Goal: Download file/media

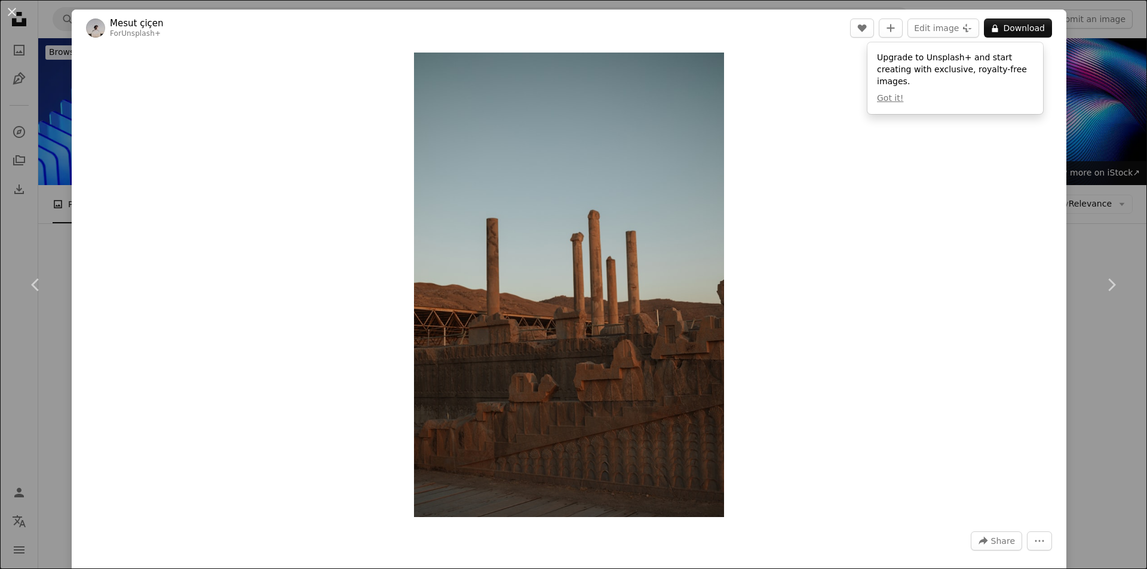
scroll to position [11529, 0]
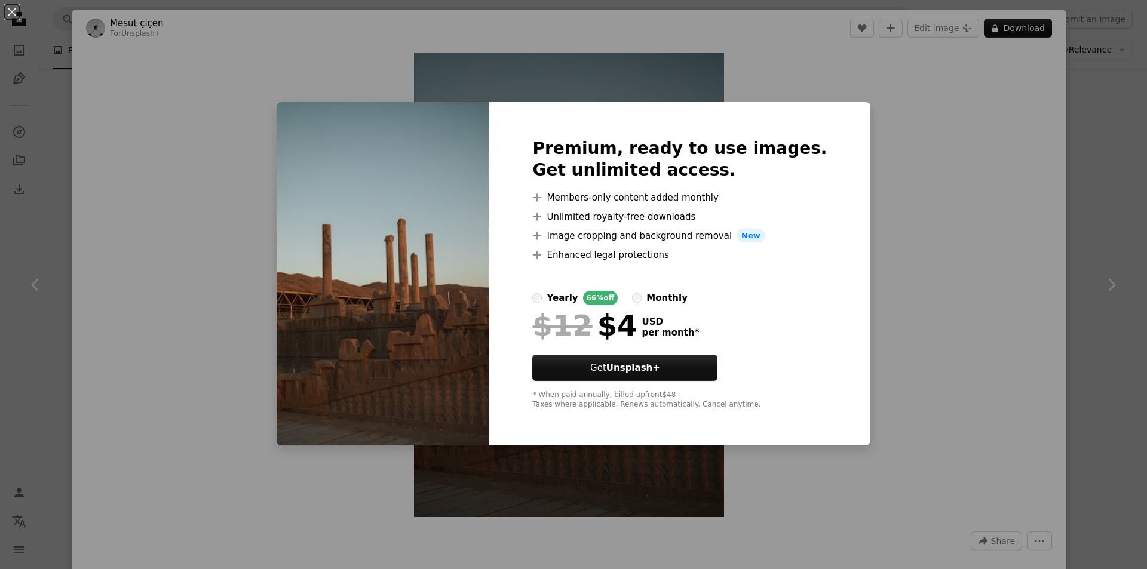
click at [901, 163] on div "An X shape Premium, ready to use images. Get unlimited access. A plus sign Memb…" at bounding box center [573, 284] width 1147 height 569
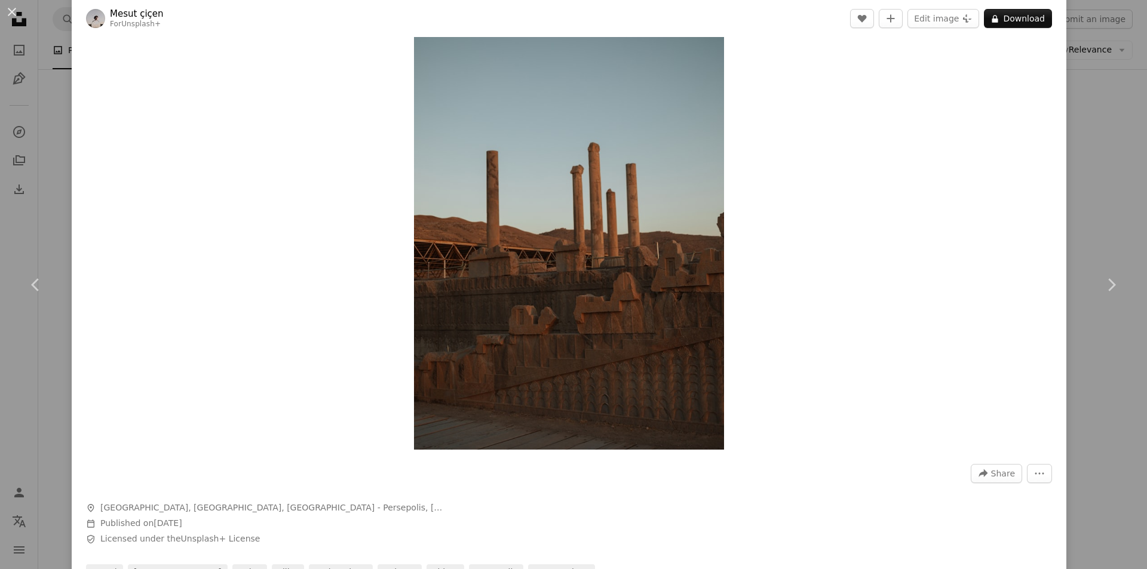
scroll to position [418, 0]
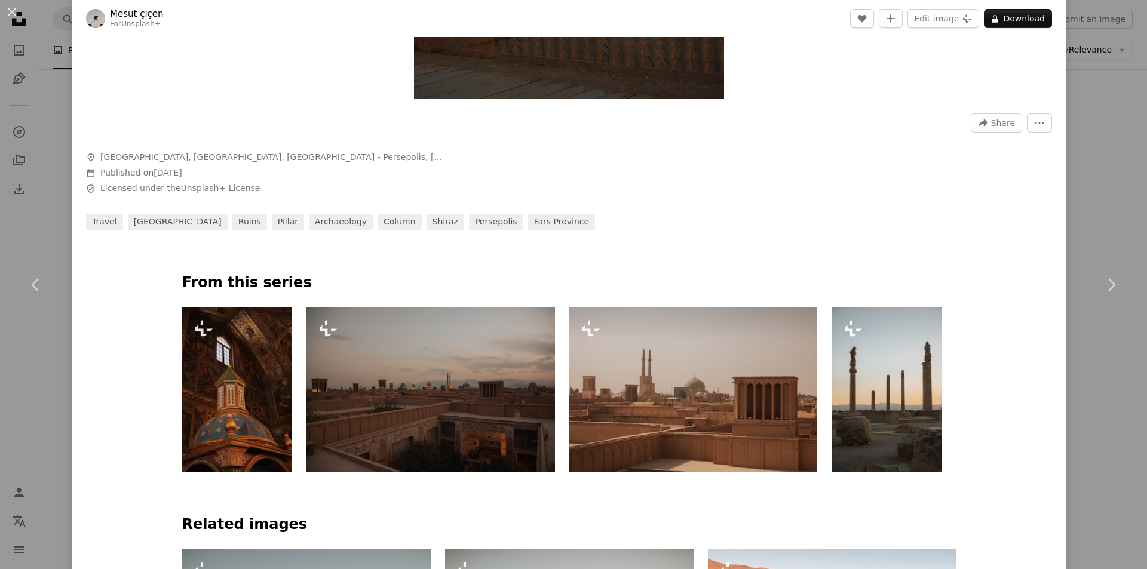
click at [651, 355] on img at bounding box center [693, 389] width 248 height 165
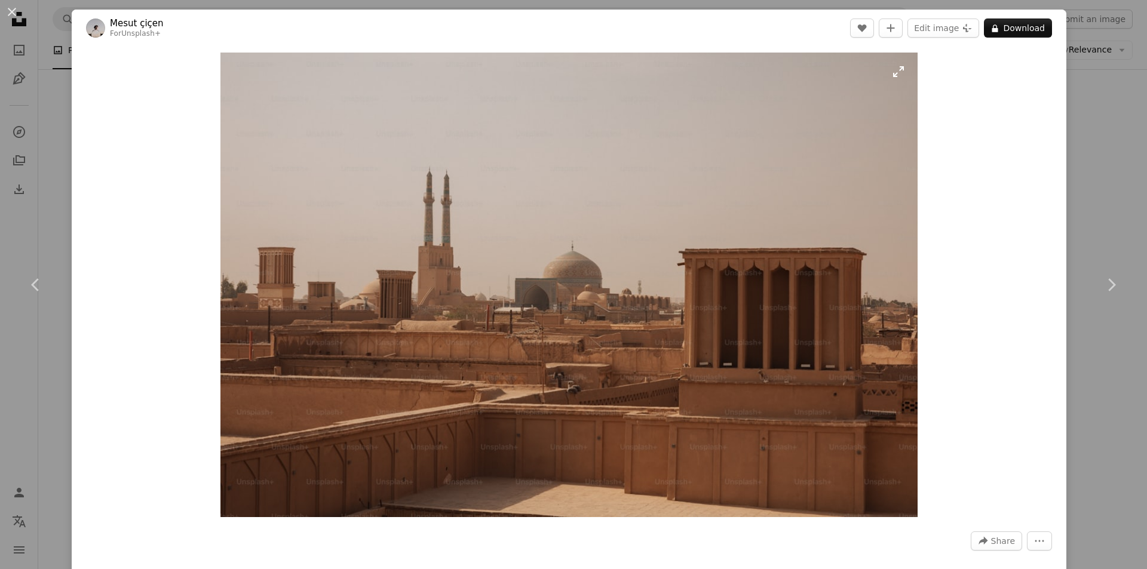
drag, startPoint x: 529, startPoint y: 211, endPoint x: 445, endPoint y: 209, distance: 84.3
click at [445, 209] on img "Zoom in on this image" at bounding box center [568, 285] width 697 height 465
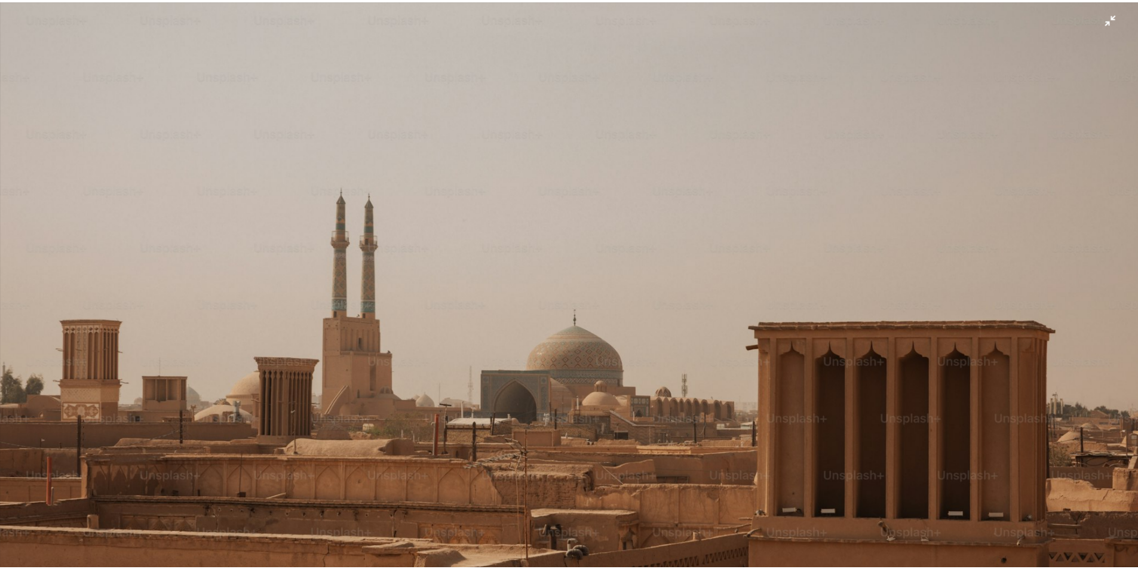
scroll to position [92, 0]
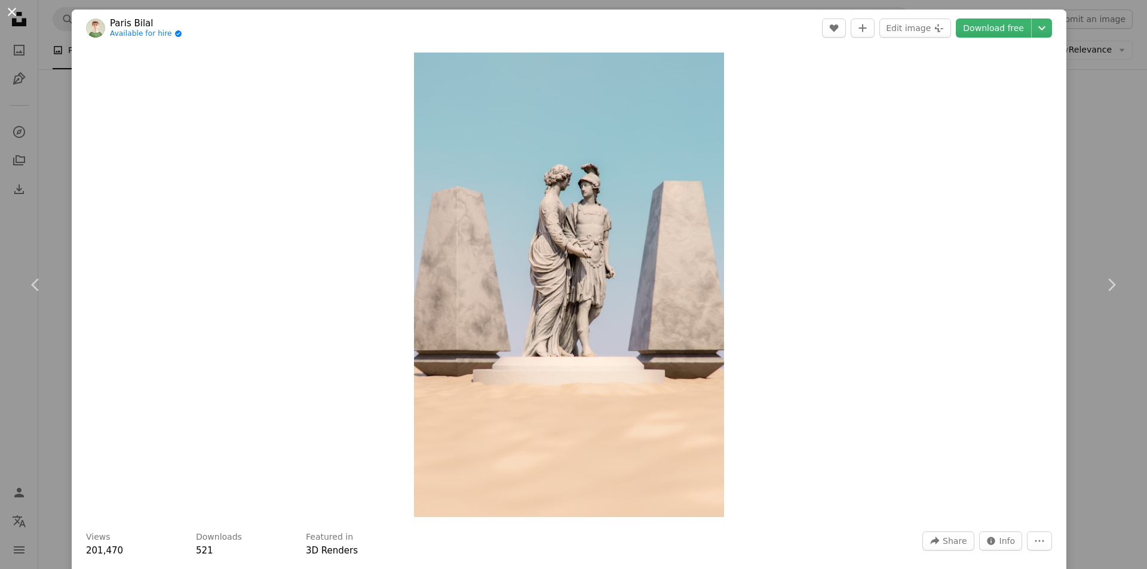
click at [14, 11] on button "An X shape" at bounding box center [12, 12] width 14 height 14
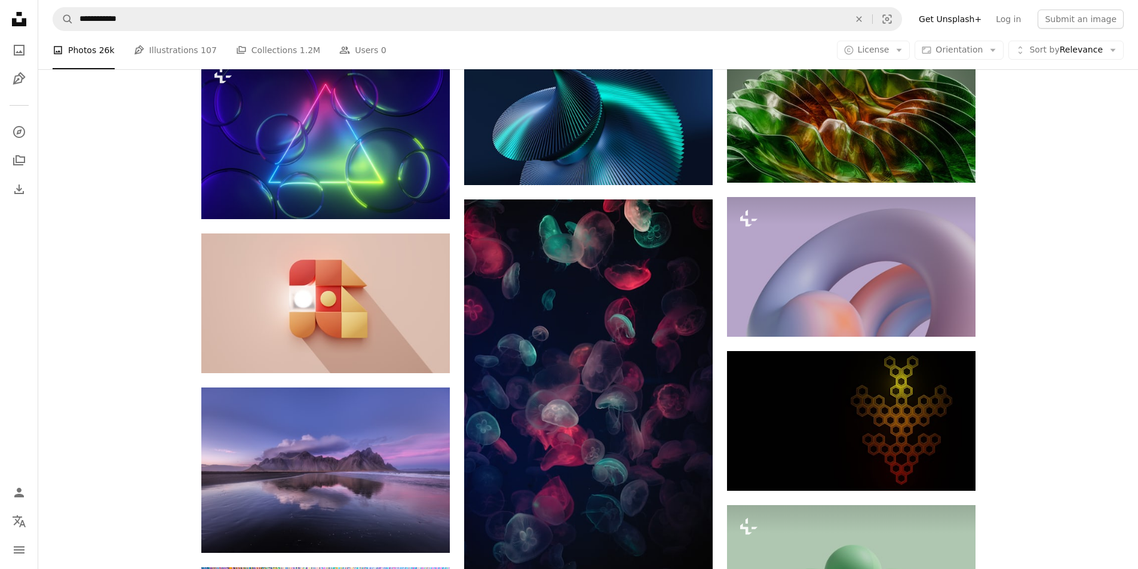
scroll to position [19354, 0]
